Goal: Check status

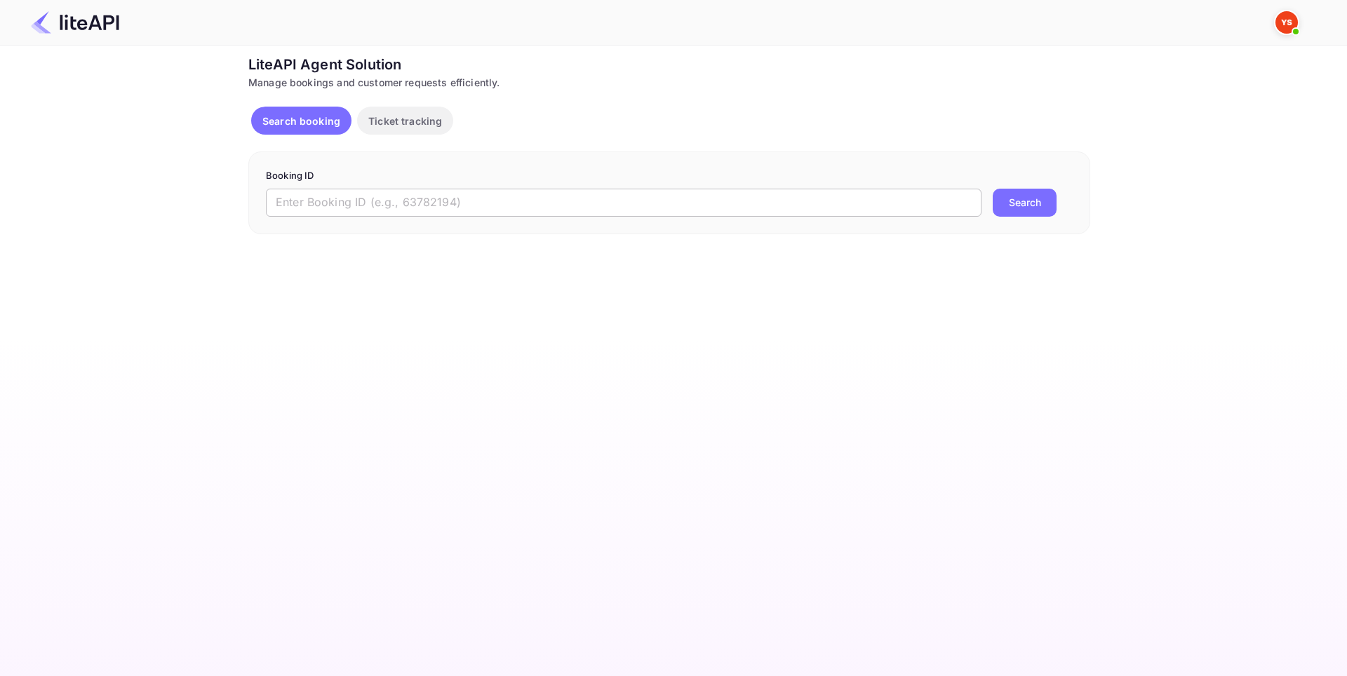
click at [433, 192] on input "text" at bounding box center [623, 203] width 715 height 28
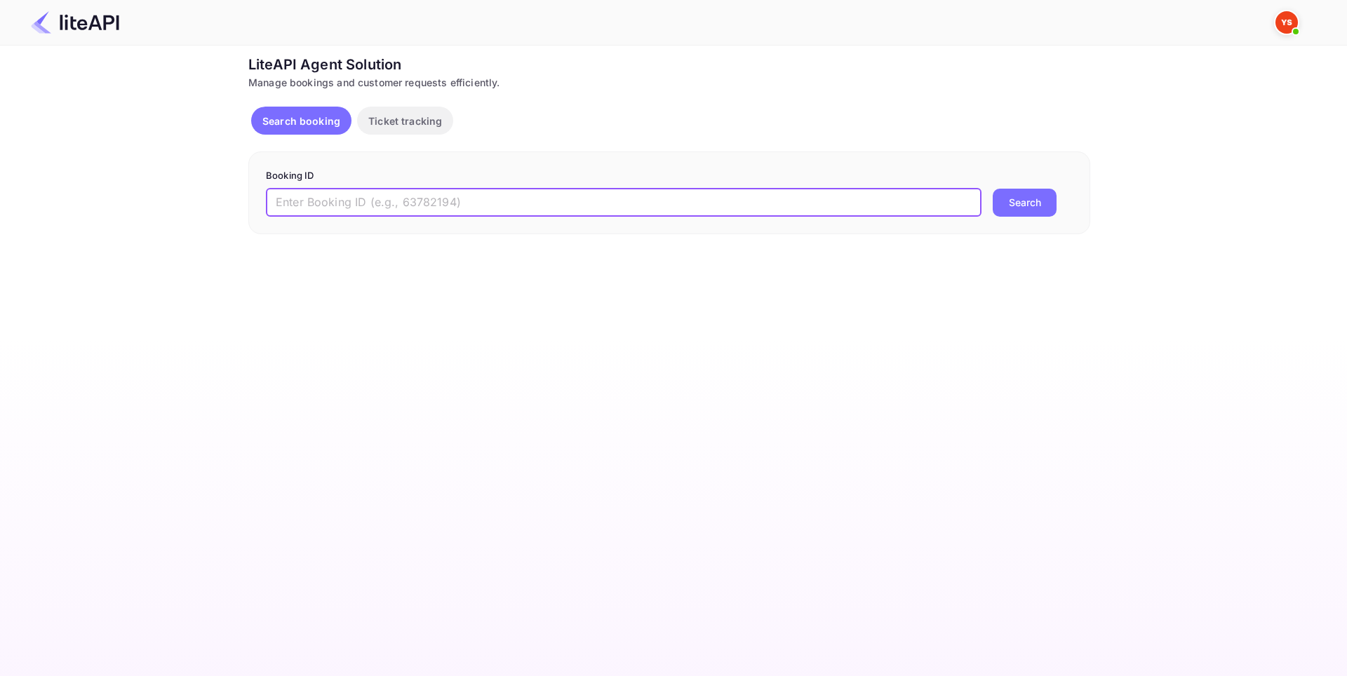
paste input "8858307"
type input "8858307"
click at [1031, 206] on button "Search" at bounding box center [1025, 203] width 64 height 28
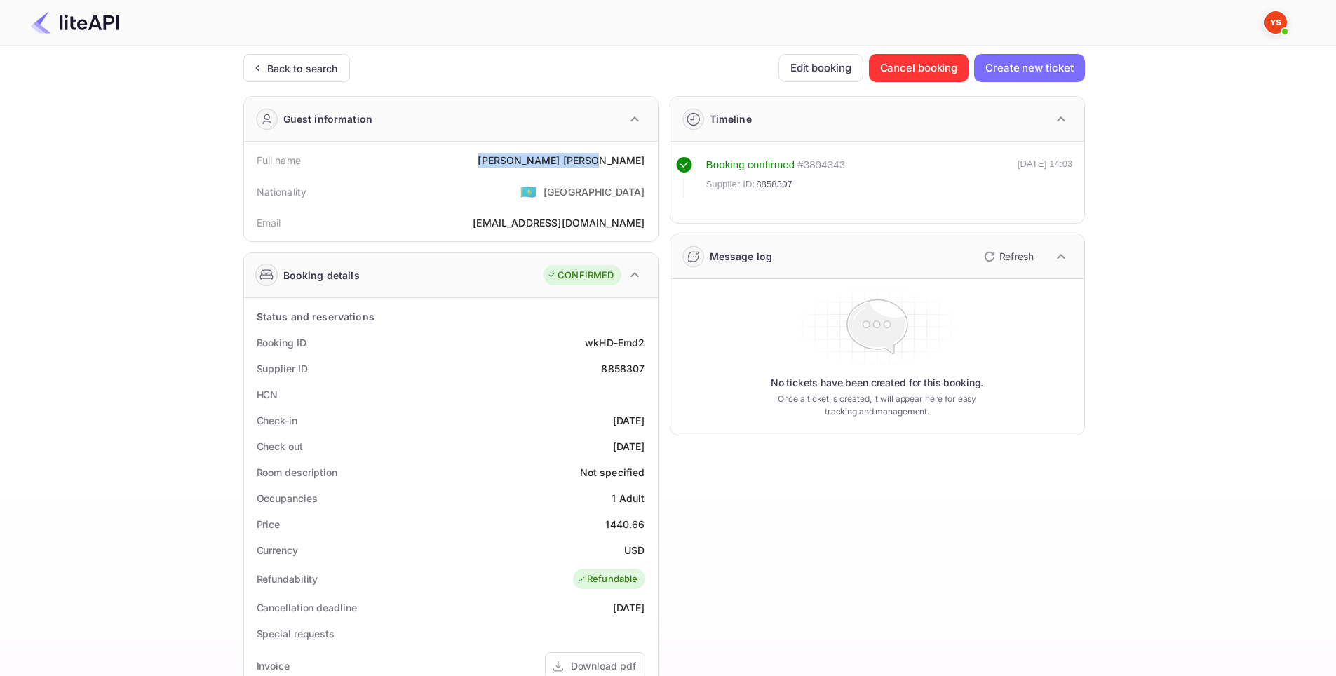
drag, startPoint x: 561, startPoint y: 165, endPoint x: 640, endPoint y: 159, distance: 79.5
click at [651, 161] on div "Full name [PERSON_NAME]" at bounding box center [451, 160] width 403 height 26
copy div "[PERSON_NAME]"
drag, startPoint x: 581, startPoint y: 342, endPoint x: 654, endPoint y: 339, distance: 73.7
click at [654, 339] on div "Status and reservations Booking ID wkHD-Emd2 Supplier ID 8858307 HCN Check-in […" at bounding box center [451, 645] width 414 height 695
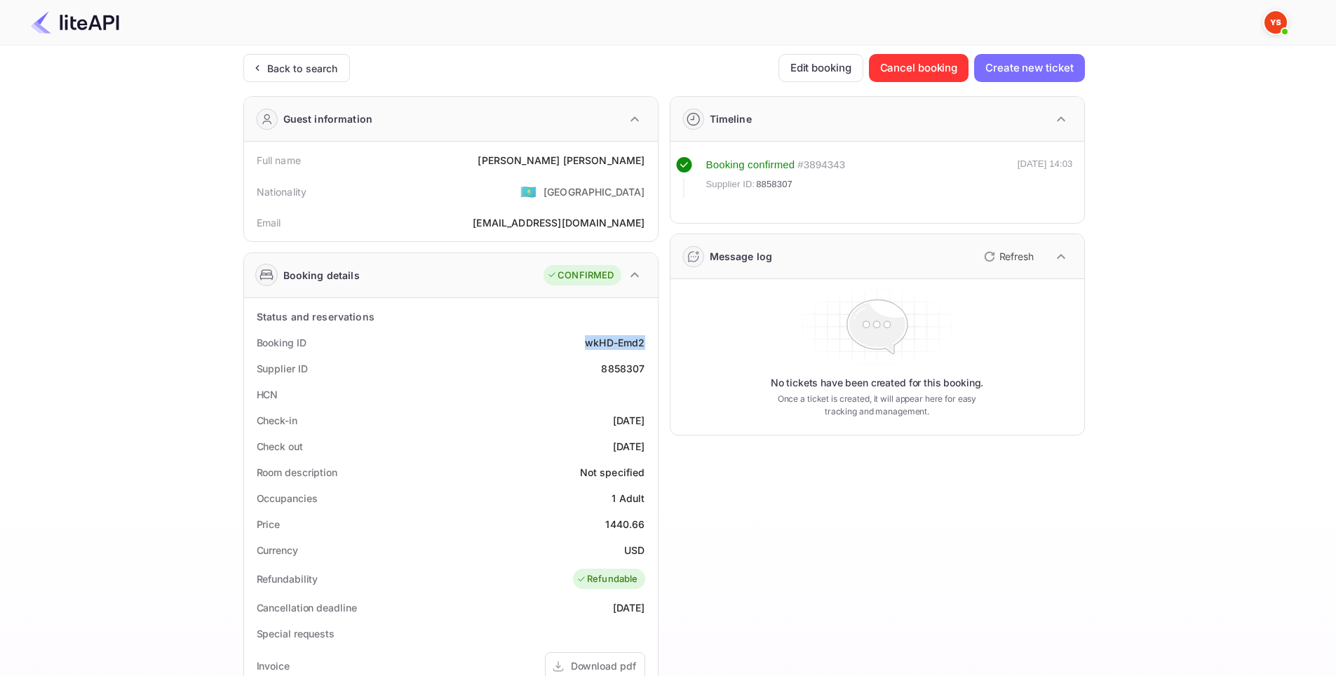
copy div "wkHD-Emd2"
drag, startPoint x: 589, startPoint y: 367, endPoint x: 652, endPoint y: 364, distance: 63.2
click at [652, 364] on div "Status and reservations Booking ID wkHD-Emd2 Supplier ID 8858307 HCN Check-in […" at bounding box center [451, 645] width 414 height 695
copy div "8858307"
drag, startPoint x: 579, startPoint y: 422, endPoint x: 654, endPoint y: 415, distance: 76.1
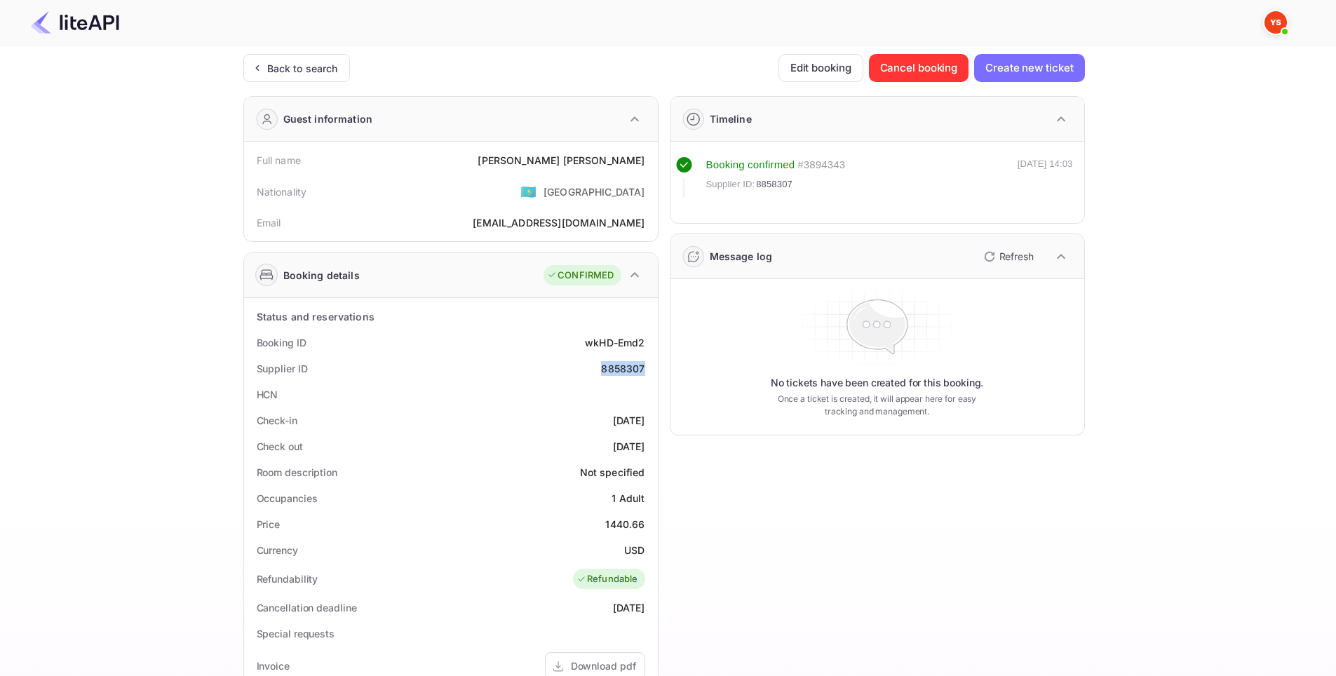
click at [654, 415] on div "Status and reservations Booking ID wkHD-Emd2 Supplier ID 8858307 HCN Check-in […" at bounding box center [451, 645] width 414 height 695
copy div "[DATE]"
drag, startPoint x: 576, startPoint y: 455, endPoint x: 643, endPoint y: 447, distance: 67.8
click at [643, 447] on div "Check out [DATE]" at bounding box center [451, 446] width 403 height 26
copy div "[DATE]"
